Goal: Information Seeking & Learning: Learn about a topic

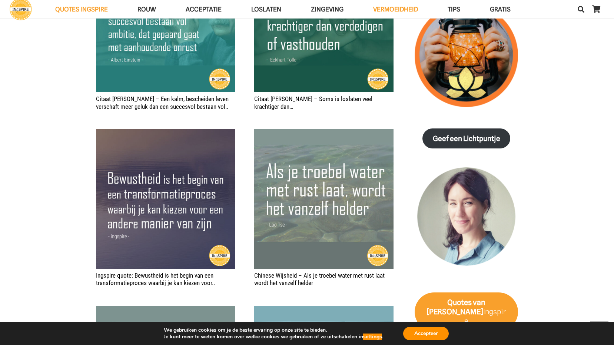
scroll to position [910, 0]
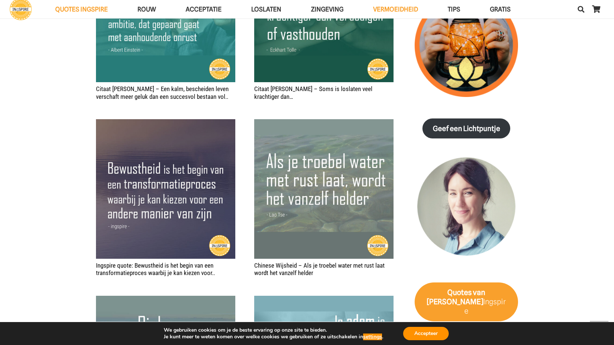
click at [611, 340] on aside "We gebruiken cookies om je de beste ervaring op onze site te bieden. Je kunt me…" at bounding box center [307, 333] width 614 height 23
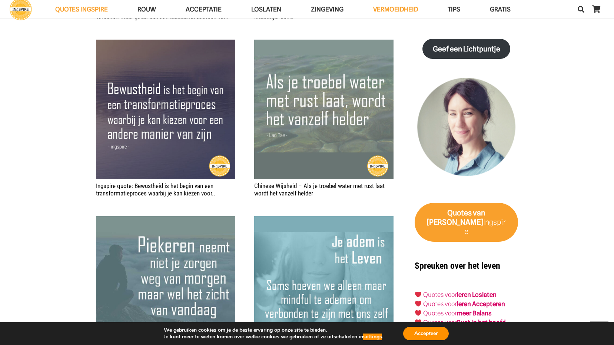
scroll to position [1045, 0]
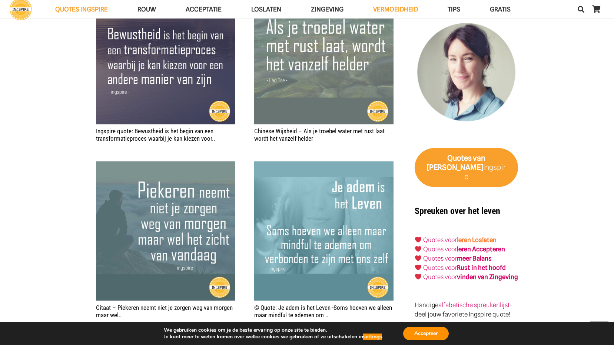
click at [465, 236] on link "leren Loslaten" at bounding box center [477, 239] width 40 height 7
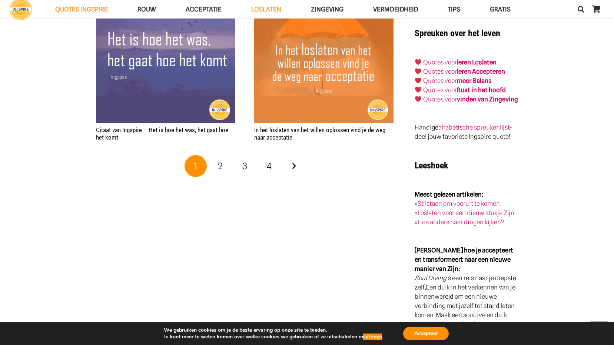
scroll to position [1448, 0]
